Goal: Find specific page/section: Find specific page/section

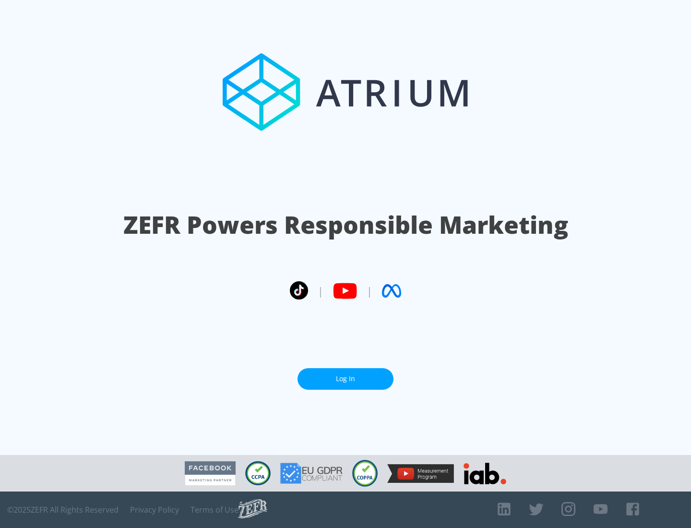
click at [345, 378] on link "Log In" at bounding box center [345, 379] width 96 height 22
